Goal: Find specific fact: Find specific fact

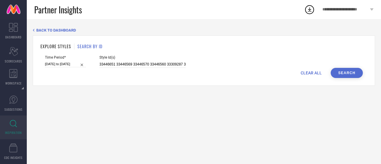
scroll to position [0, 520]
type input "33446651 33446569 33446570 33446560 33309287 33487368 33446664 33484314 3348420…"
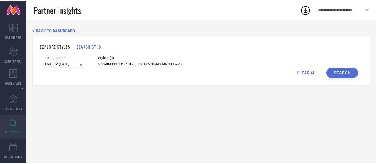
scroll to position [0, 0]
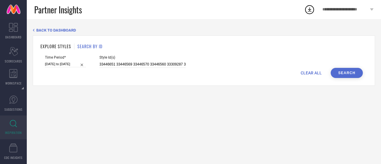
click at [353, 68] on button "Search" at bounding box center [346, 73] width 32 height 10
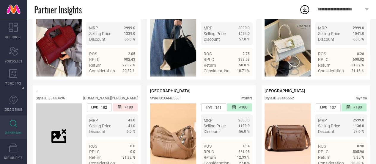
scroll to position [258, 0]
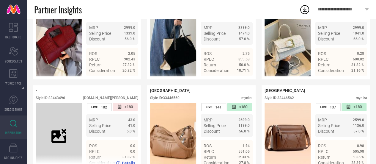
click at [63, 100] on div "Style ID: 33443496" at bounding box center [50, 98] width 29 height 4
copy div "33443496"
